Goal: Transaction & Acquisition: Obtain resource

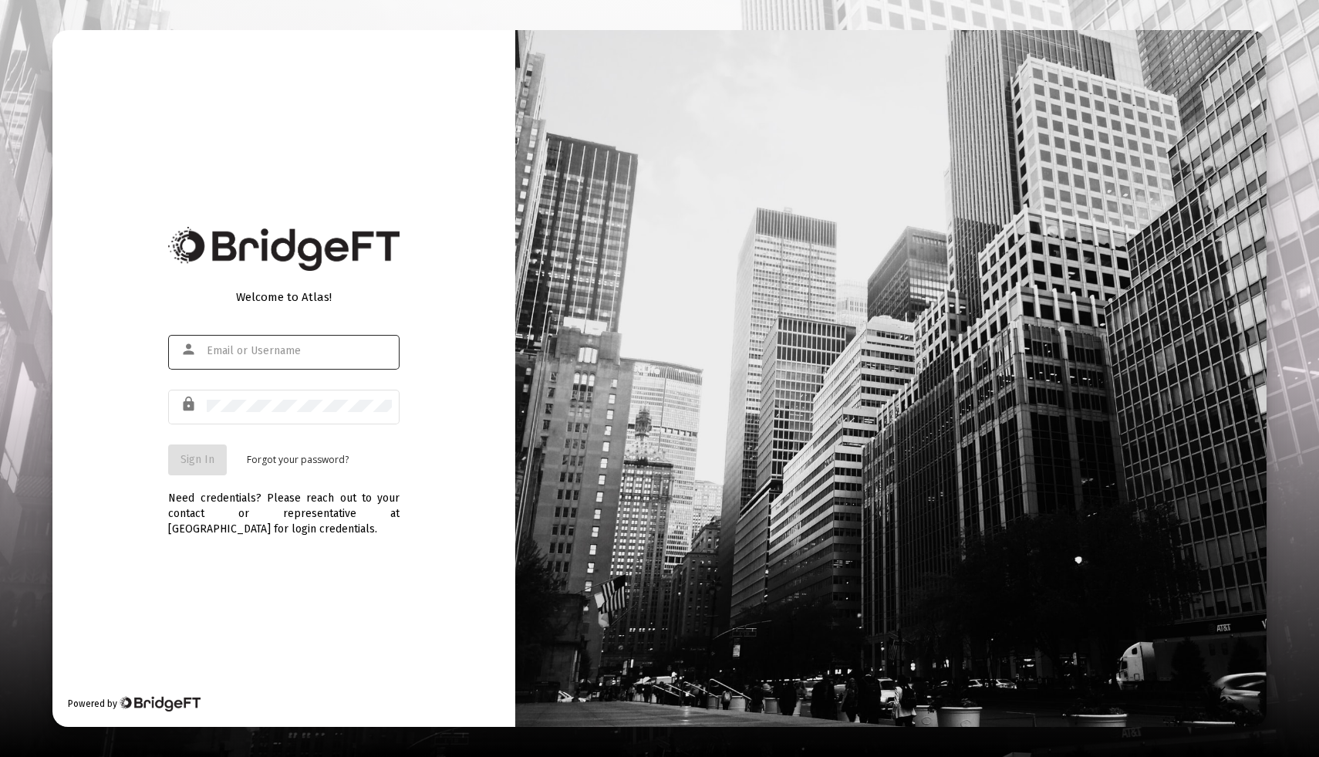
type input "[EMAIL_ADDRESS][DOMAIN_NAME]"
click at [202, 461] on span "Sign In" at bounding box center [198, 459] width 34 height 13
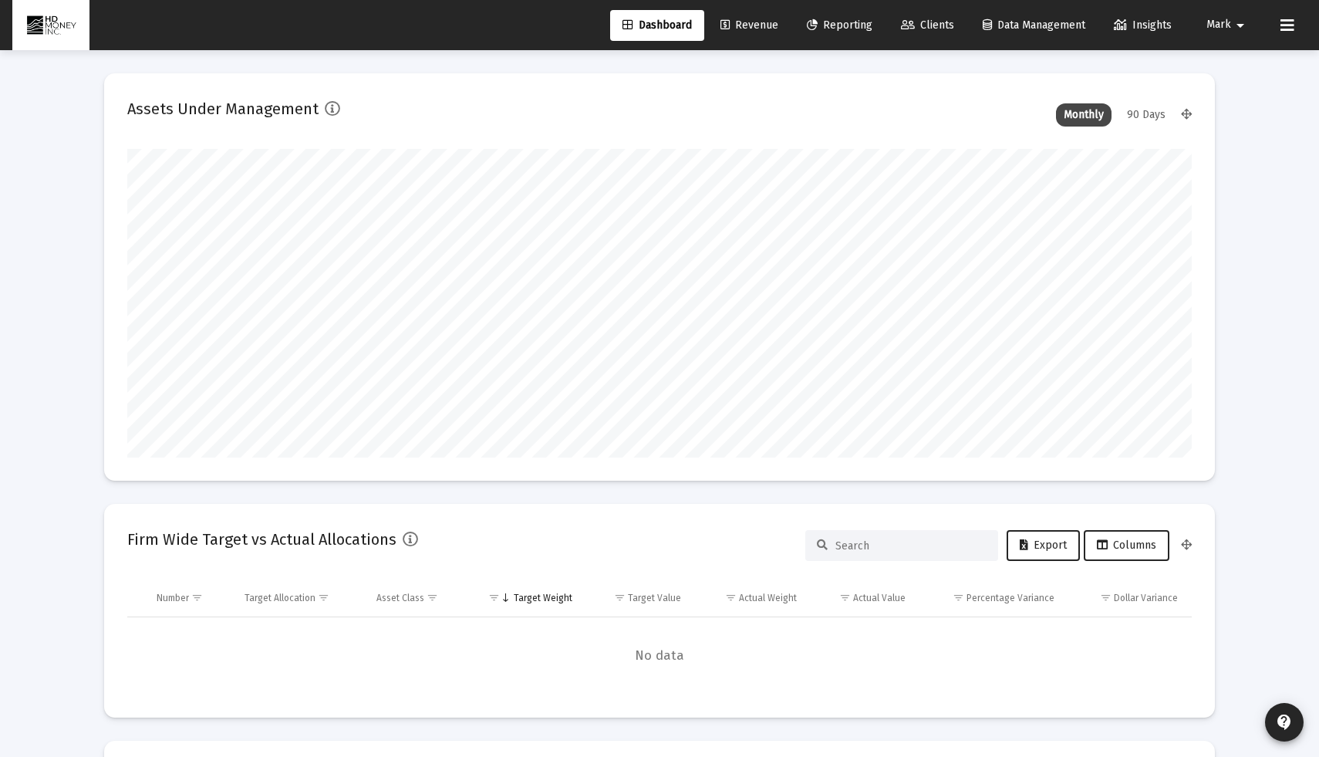
scroll to position [309, 573]
type input "[DATE]"
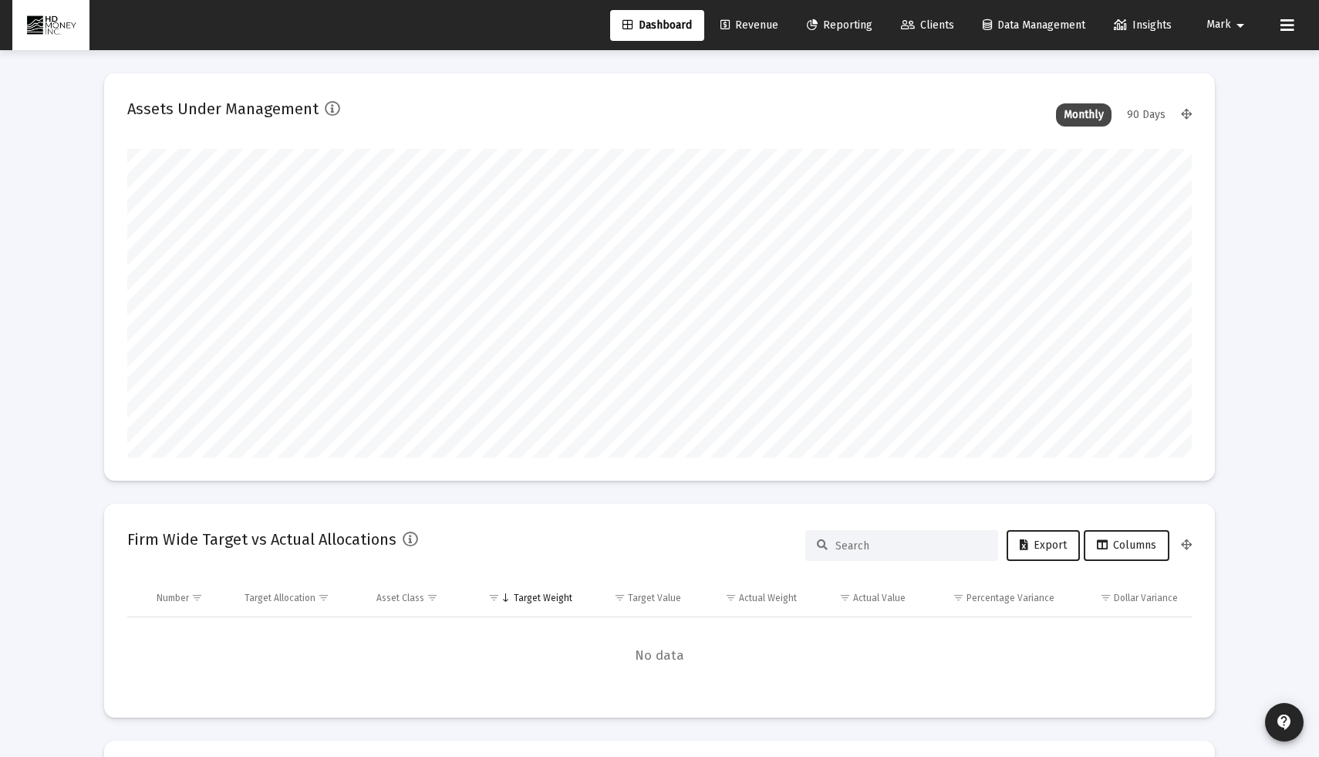
click at [846, 22] on span "Reporting" at bounding box center [840, 25] width 66 height 13
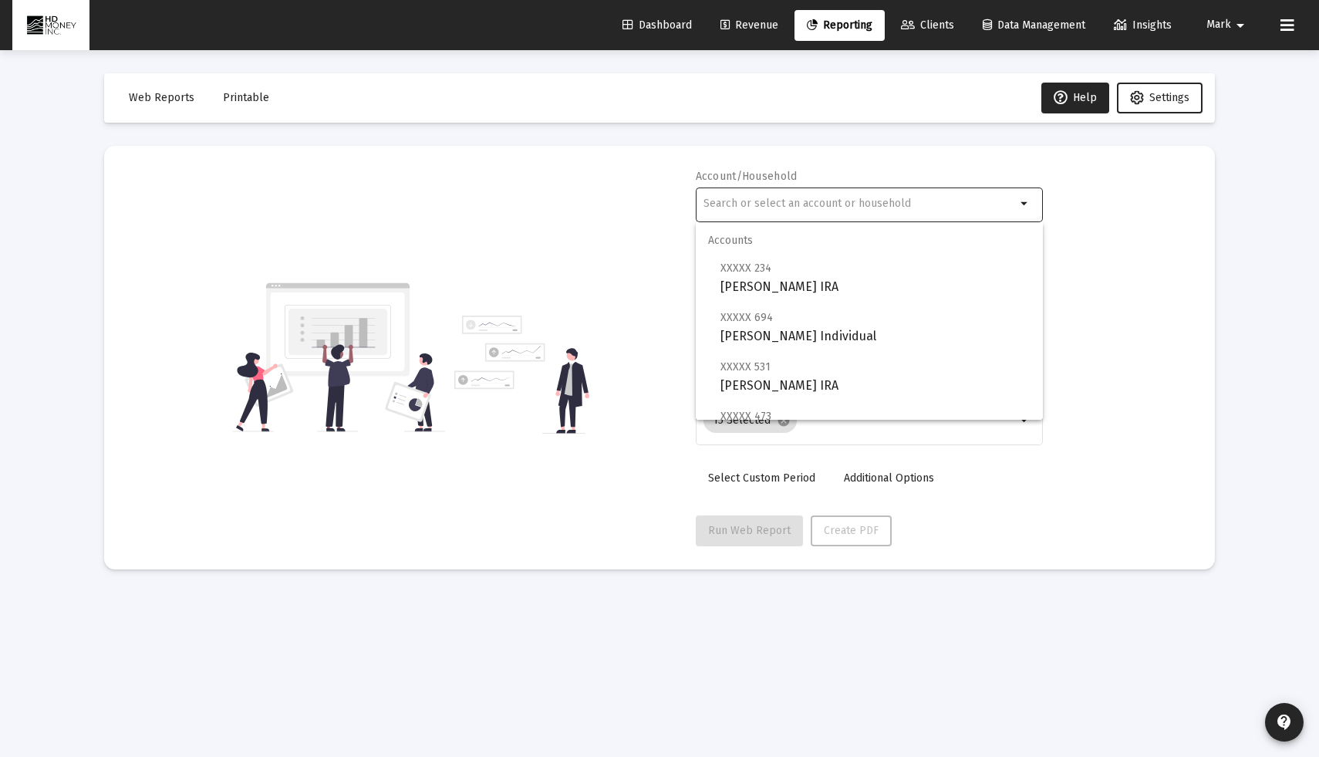
click at [907, 198] on input "text" at bounding box center [860, 204] width 312 height 12
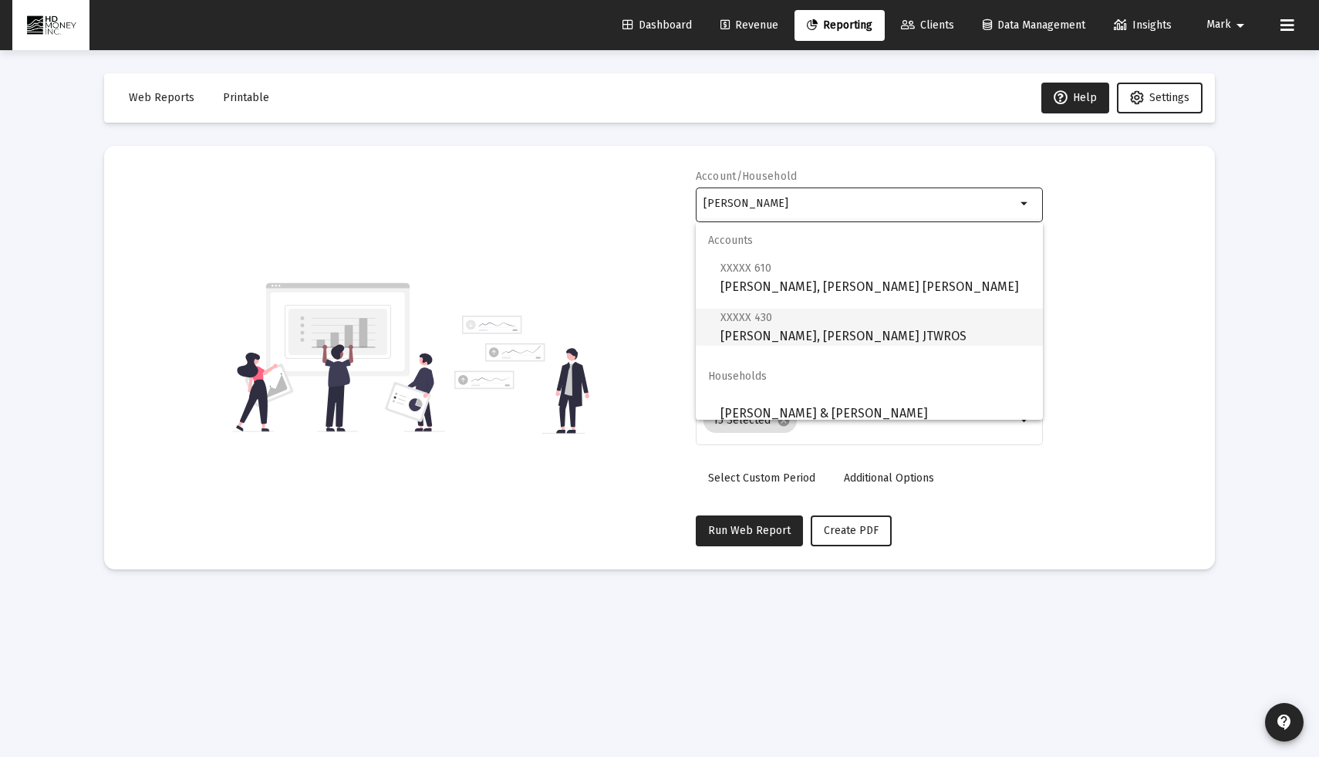
scroll to position [12, 0]
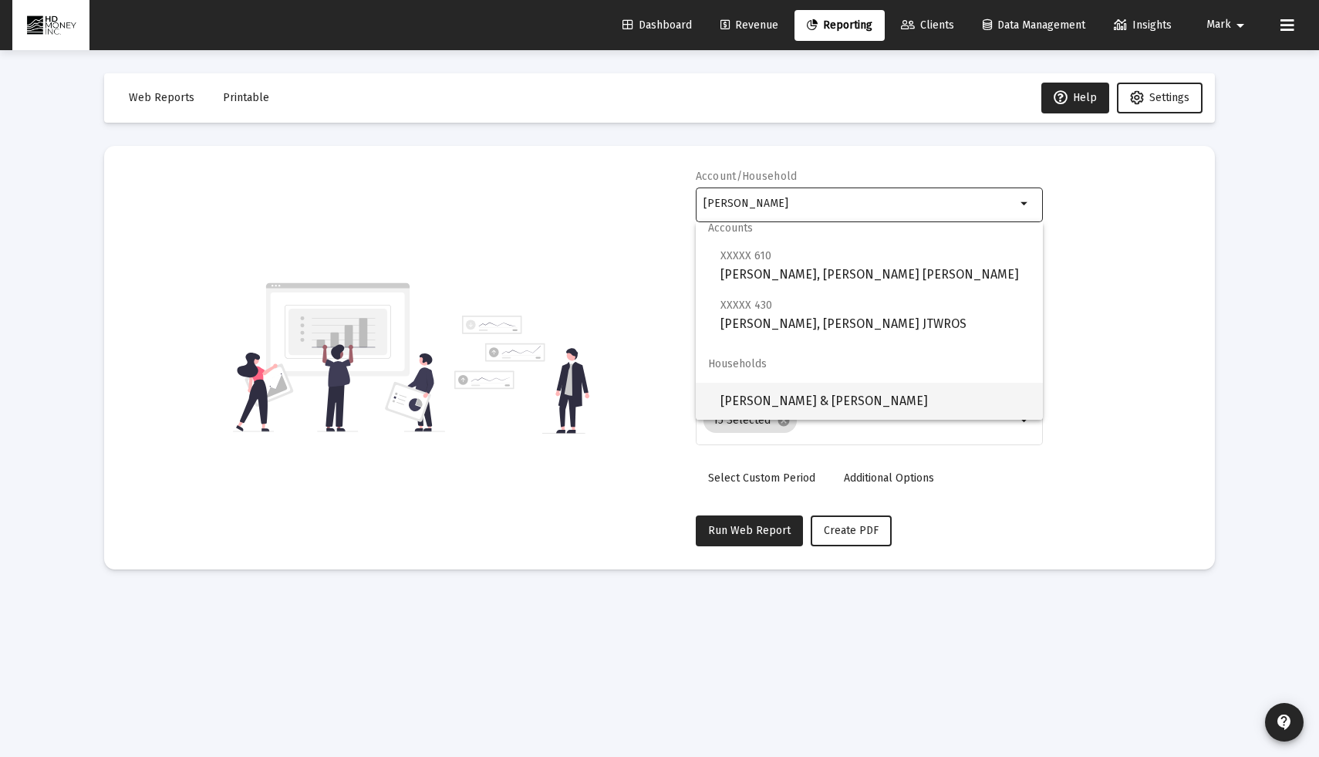
click at [778, 395] on span "[PERSON_NAME] & [PERSON_NAME]" at bounding box center [876, 401] width 310 height 37
type input "[PERSON_NAME] & [PERSON_NAME]"
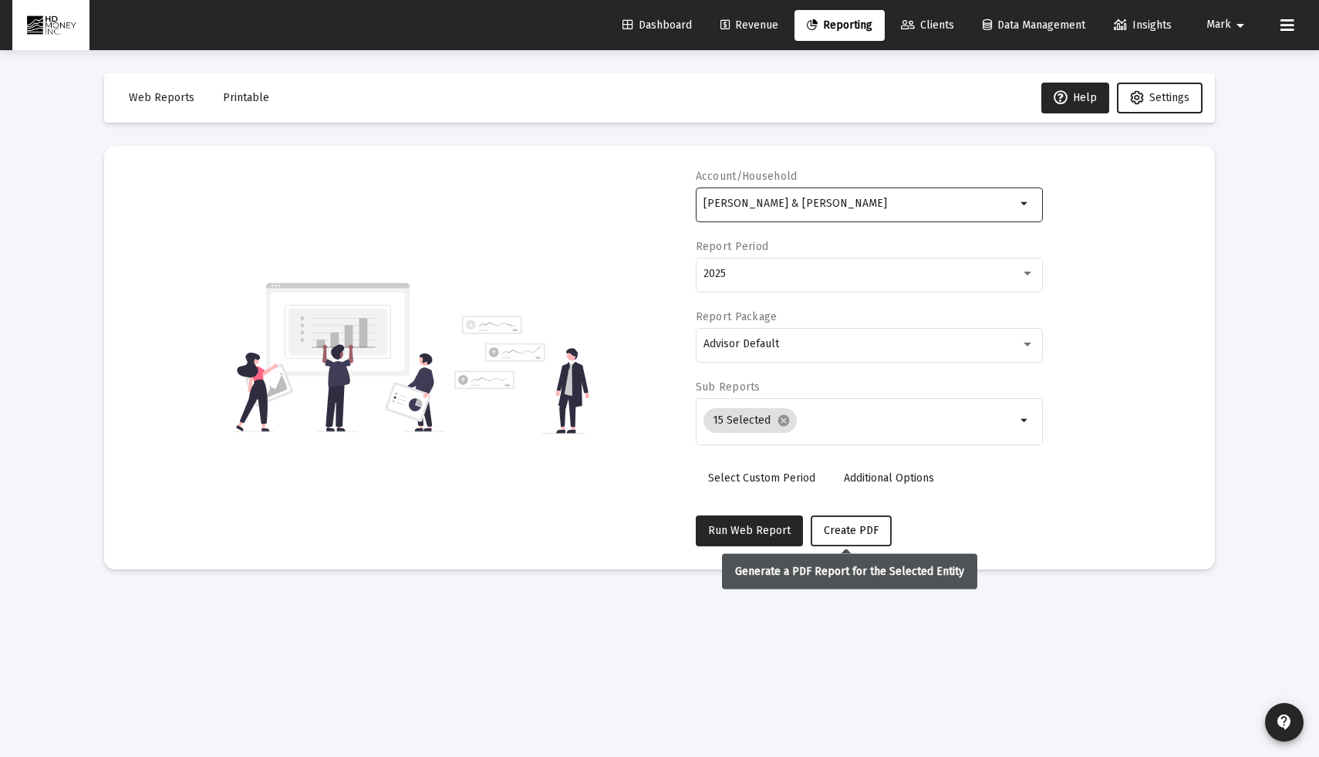
click at [858, 532] on span "Create PDF" at bounding box center [851, 530] width 55 height 13
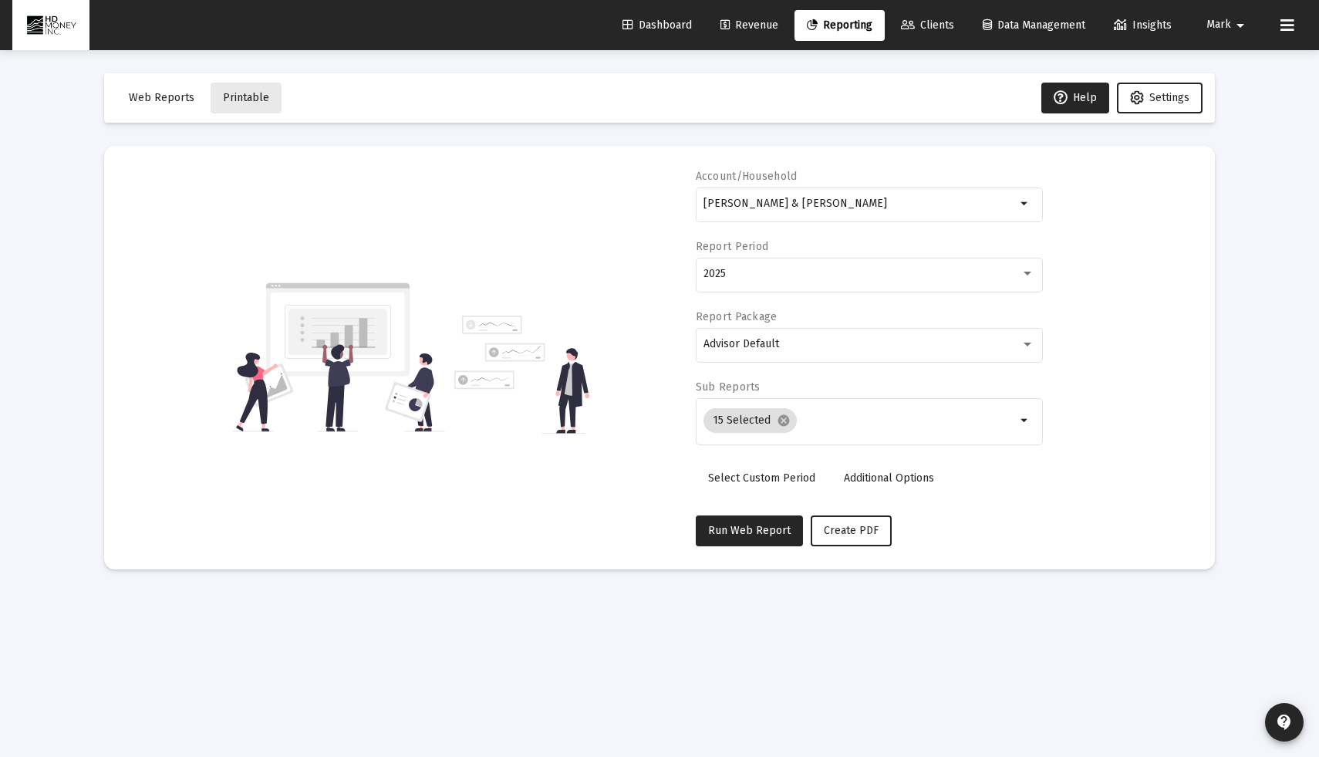
click at [246, 101] on span "Printable" at bounding box center [246, 97] width 46 height 13
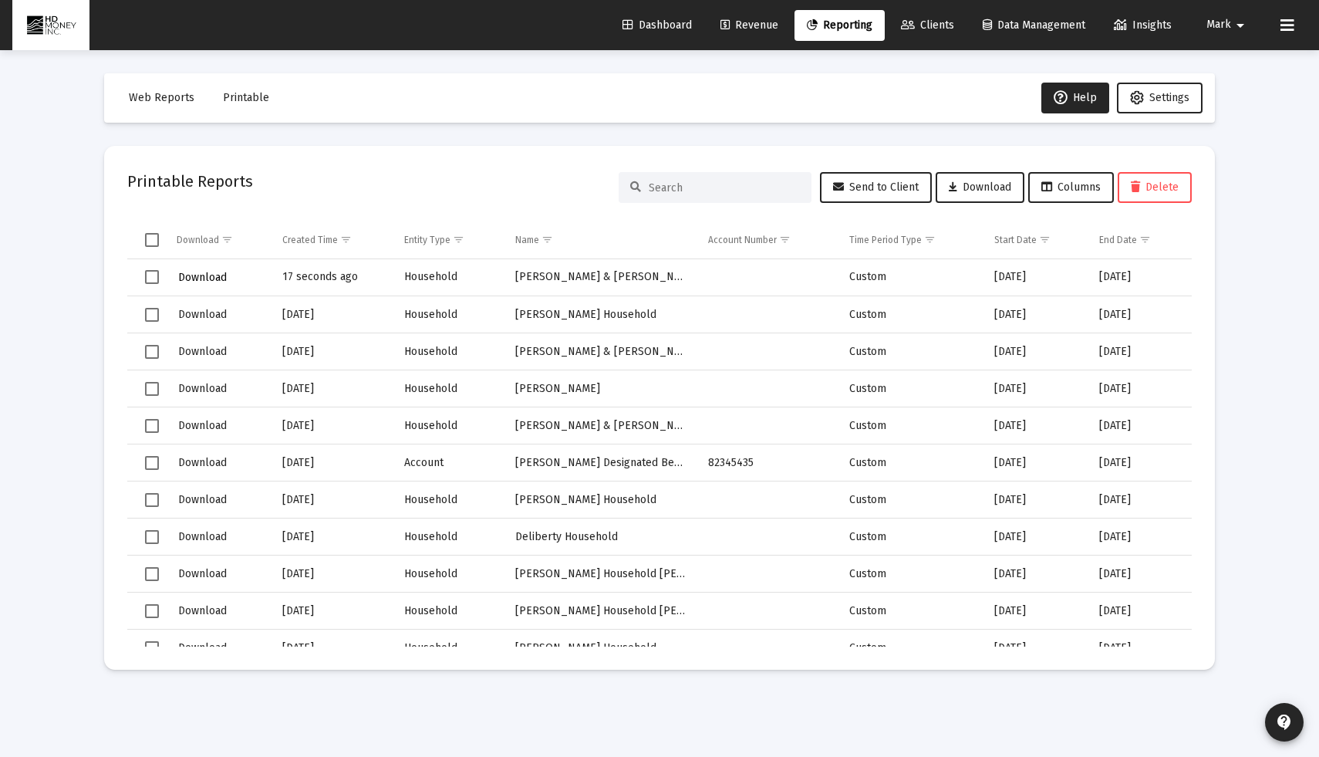
click at [204, 278] on span "Download" at bounding box center [202, 277] width 49 height 13
